Goal: Check status: Check status

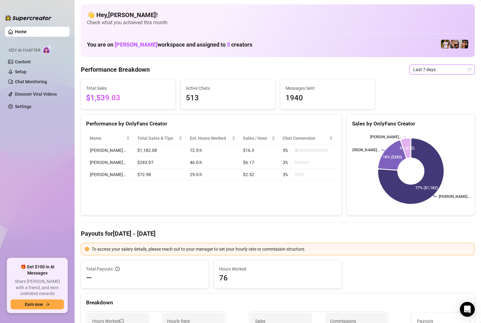
click at [426, 69] on span "Last 7 days" at bounding box center [442, 69] width 58 height 9
click at [439, 124] on div "Custom date" at bounding box center [441, 121] width 55 height 7
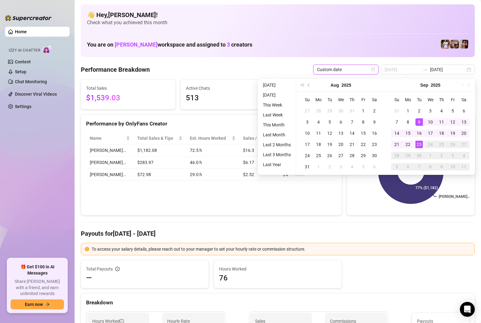
type input "[DATE]"
click at [417, 144] on div "23" at bounding box center [418, 144] width 7 height 7
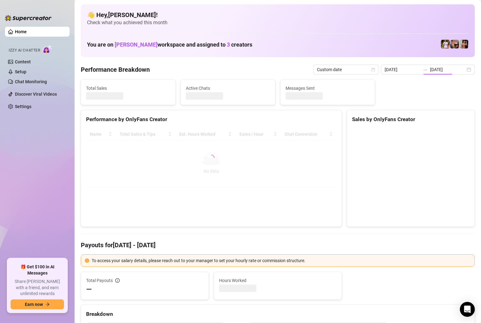
type input "[DATE]"
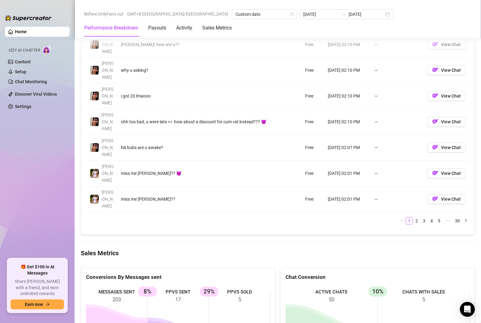
scroll to position [703, 0]
